Goal: Task Accomplishment & Management: Use online tool/utility

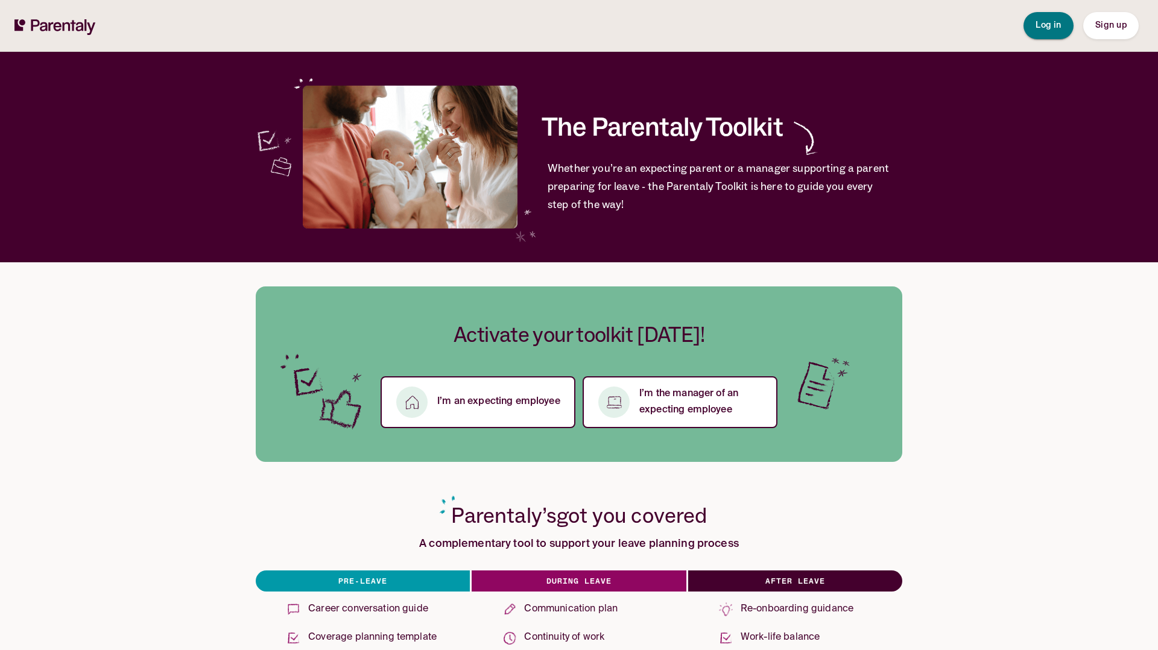
click at [1051, 26] on span "Log in" at bounding box center [1048, 25] width 26 height 8
